Goal: Entertainment & Leisure: Consume media (video, audio)

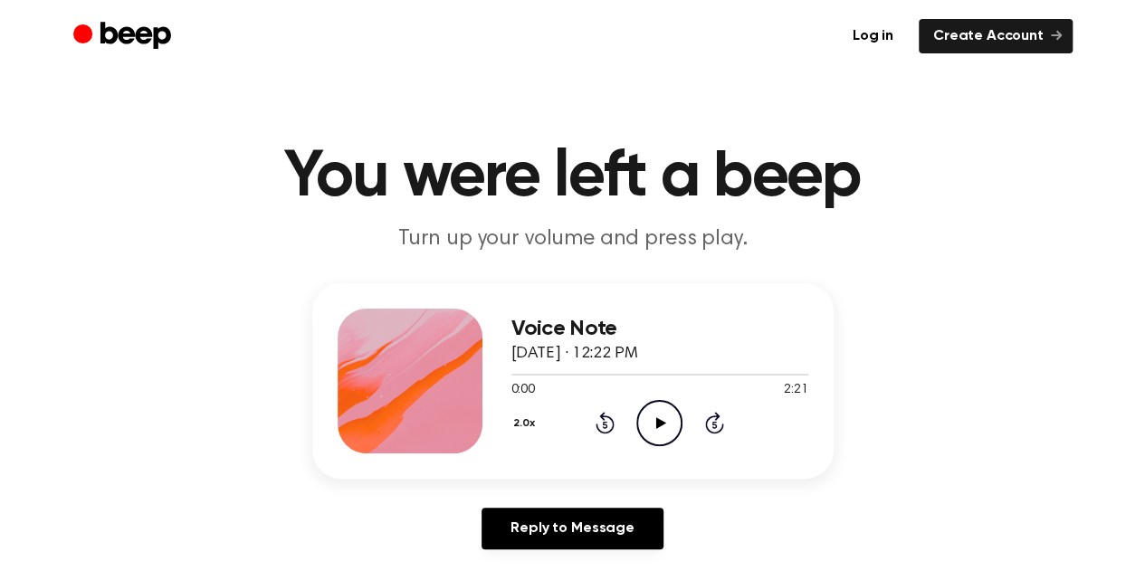
click at [664, 429] on icon "Play Audio" at bounding box center [660, 423] width 46 height 46
click at [655, 427] on icon "Pause Audio" at bounding box center [660, 423] width 46 height 46
click at [655, 427] on icon "Play Audio" at bounding box center [660, 423] width 46 height 46
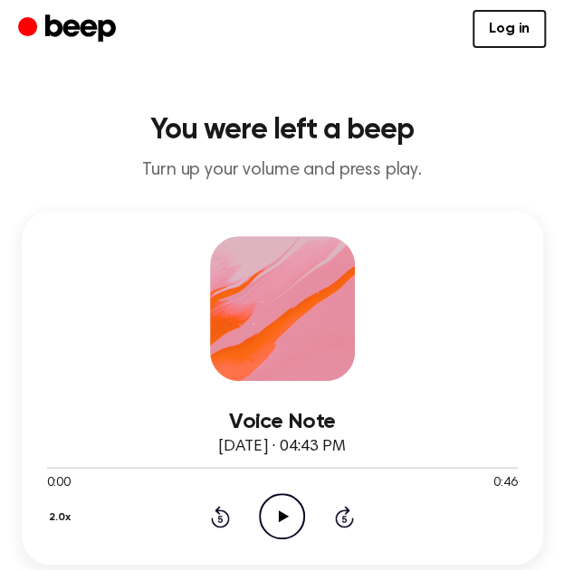
click at [285, 508] on icon "Play Audio" at bounding box center [282, 516] width 46 height 46
click at [261, 515] on icon "Play Audio" at bounding box center [282, 516] width 46 height 46
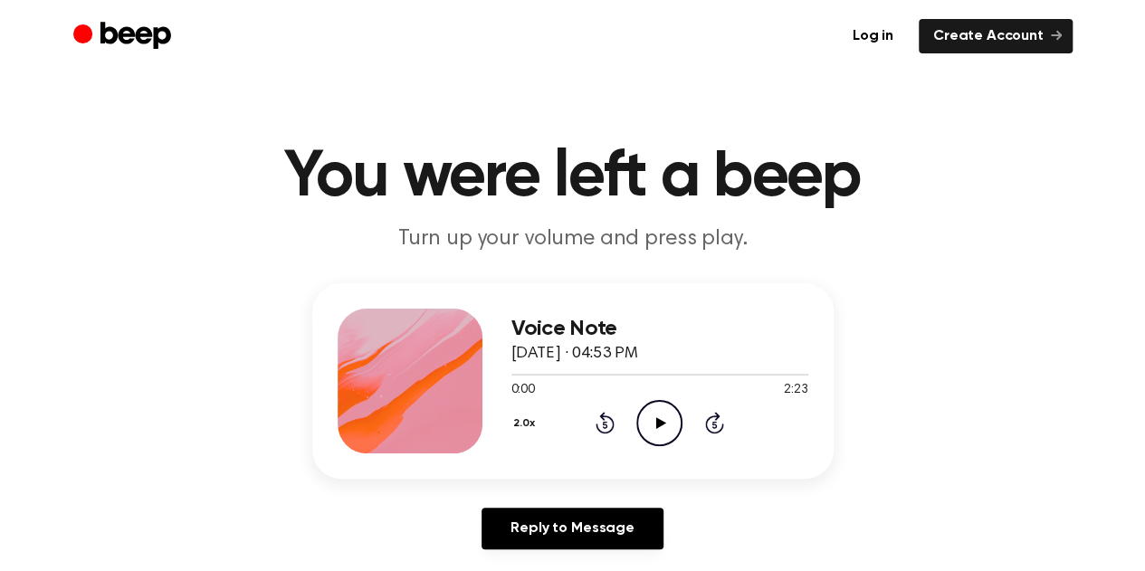
click at [648, 437] on icon "Play Audio" at bounding box center [660, 423] width 46 height 46
click at [662, 430] on icon "Pause Audio" at bounding box center [660, 423] width 46 height 46
